Goal: Task Accomplishment & Management: Complete application form

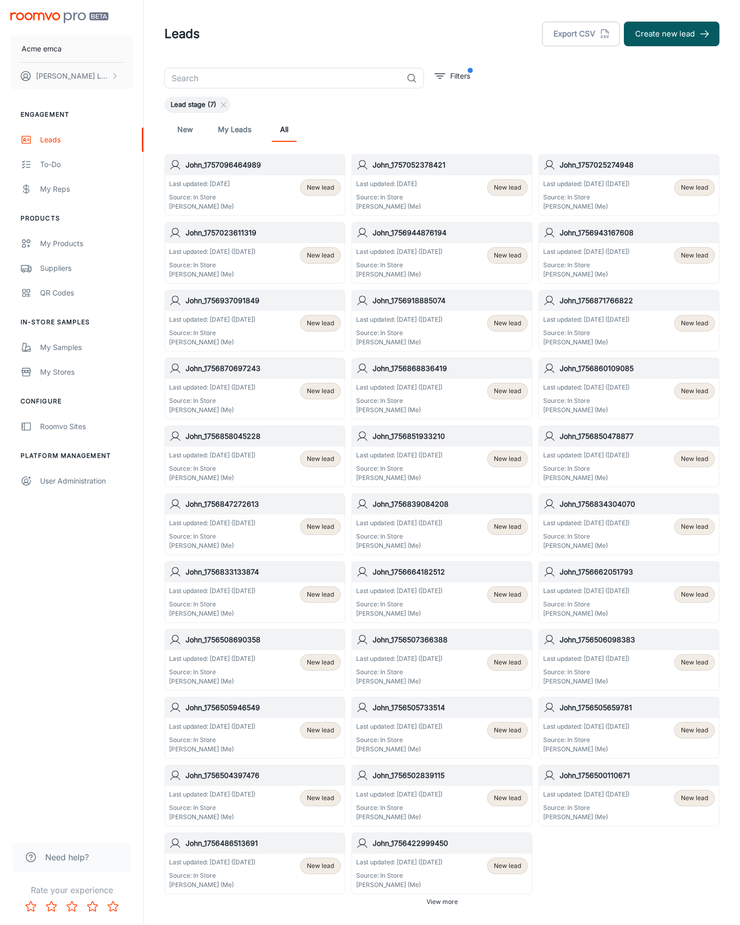
click at [671, 34] on button "Create new lead" at bounding box center [672, 34] width 96 height 25
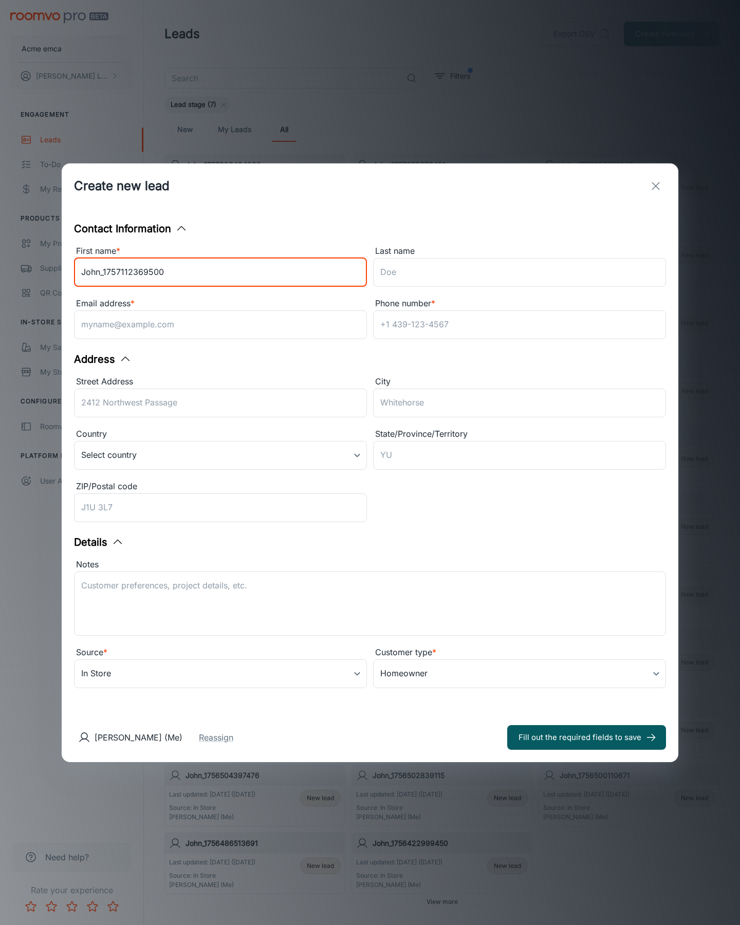
type input "John_1757112369500"
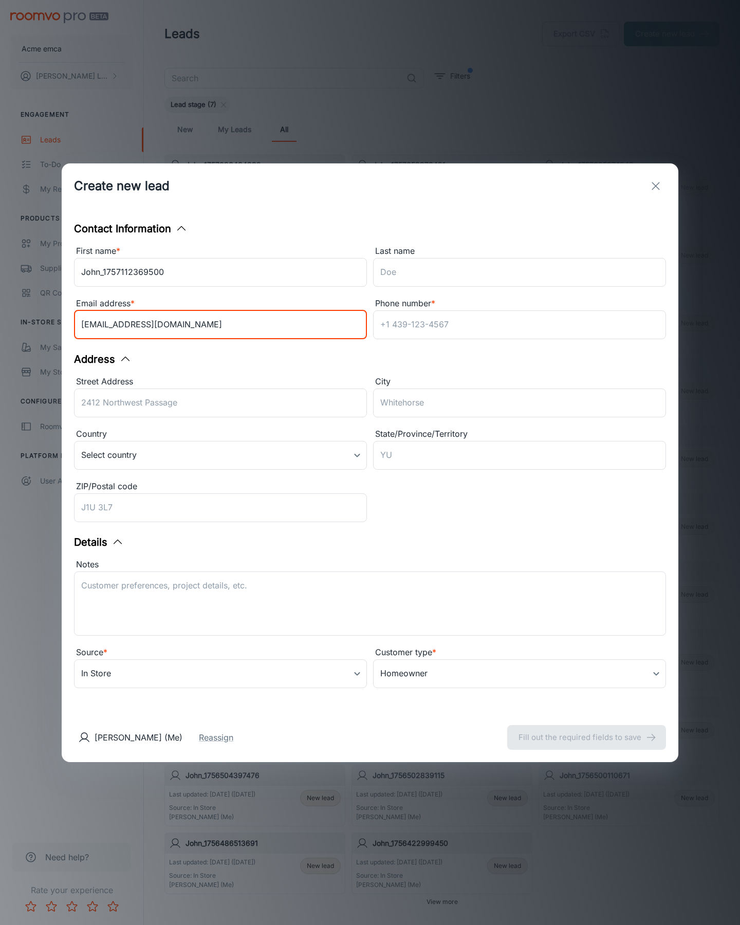
type input "[EMAIL_ADDRESS][DOMAIN_NAME]"
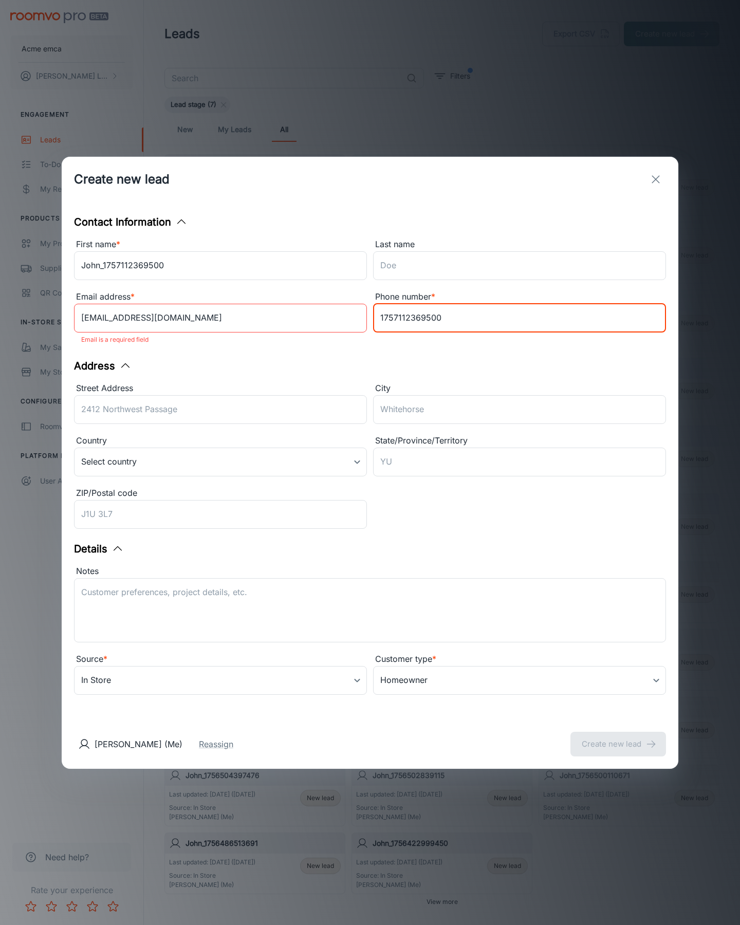
type input "1757112369500"
click at [618, 737] on button "Create new lead" at bounding box center [618, 744] width 96 height 25
